Goal: Navigation & Orientation: Find specific page/section

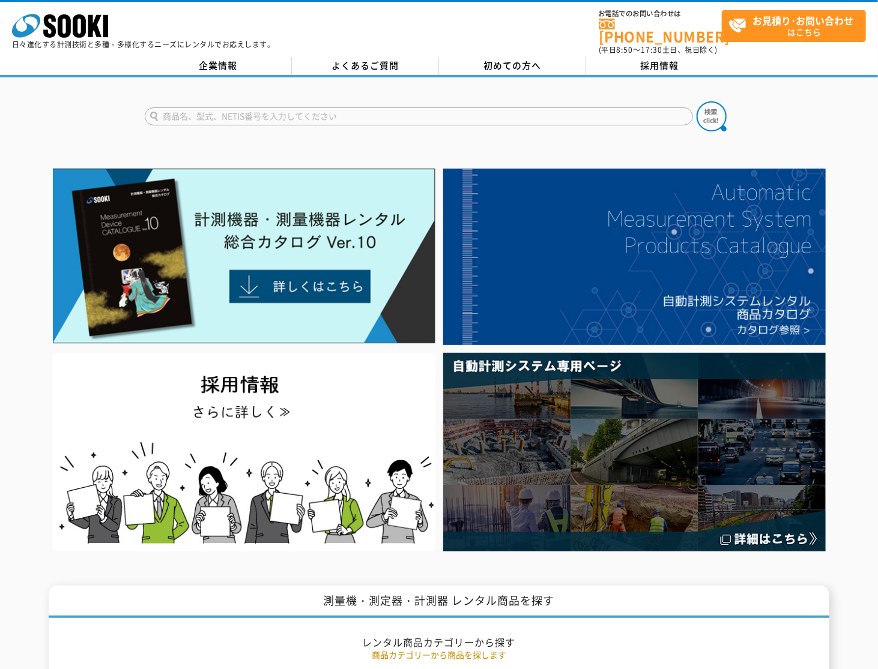
click at [666, 278] on img at bounding box center [634, 257] width 382 height 176
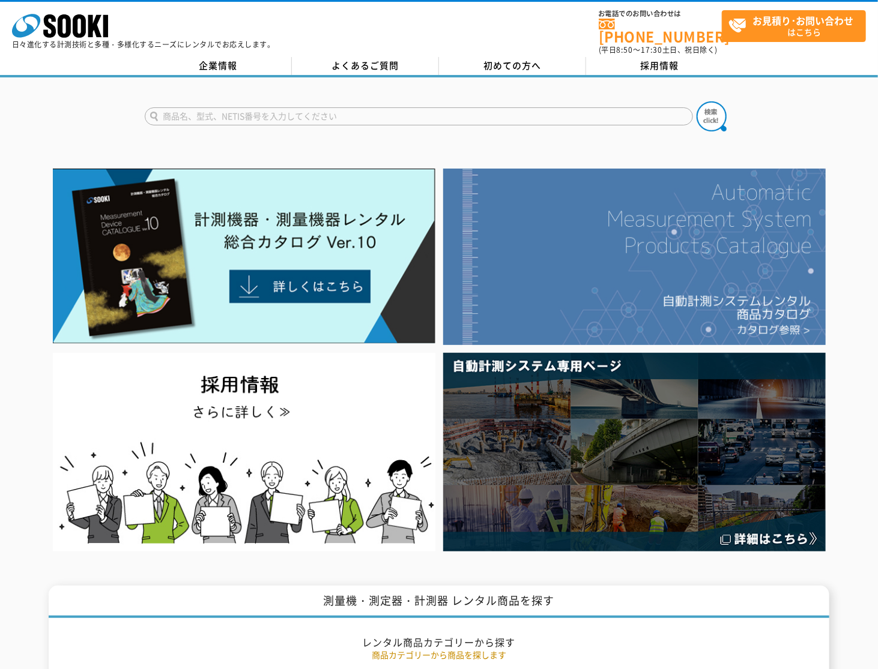
click at [609, 292] on img at bounding box center [634, 257] width 382 height 176
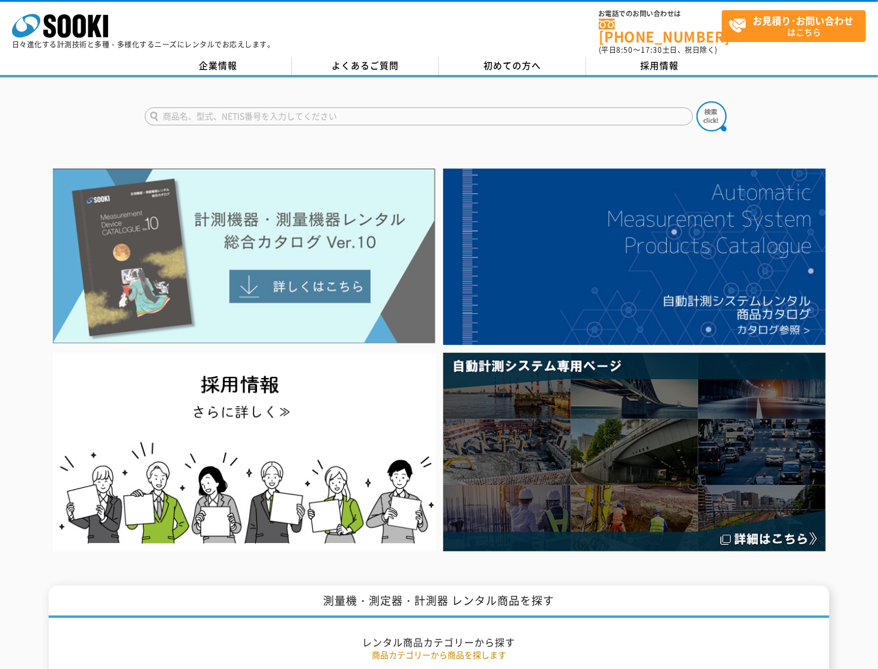
click at [273, 280] on img at bounding box center [244, 256] width 382 height 175
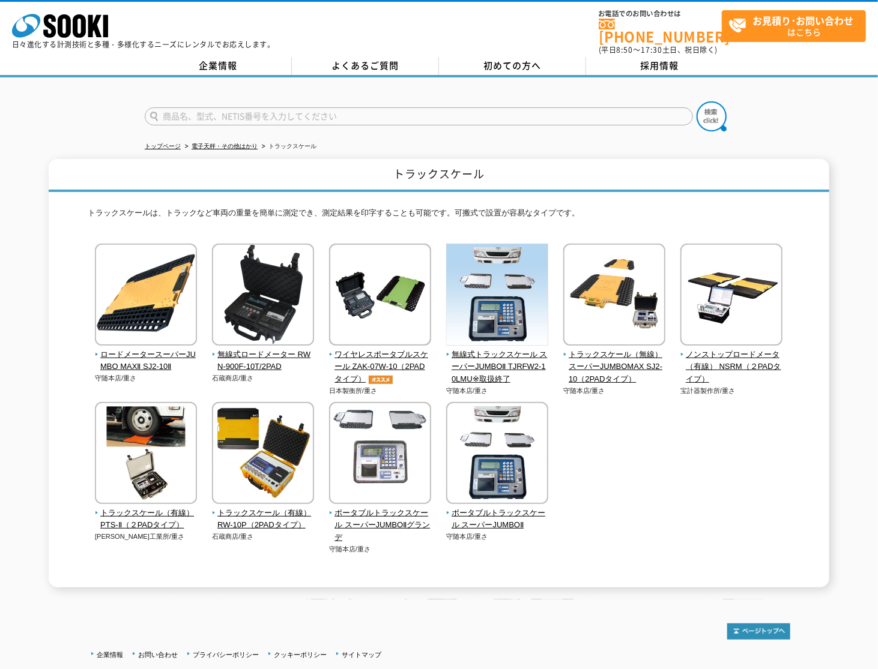
click at [643, 494] on div "ロードメータースーパーJUMBO MAXⅡ SJ2-10Ⅱ 守随本店/重さ 石蔵商店/重さ" at bounding box center [439, 411] width 702 height 335
